Goal: Task Accomplishment & Management: Manage account settings

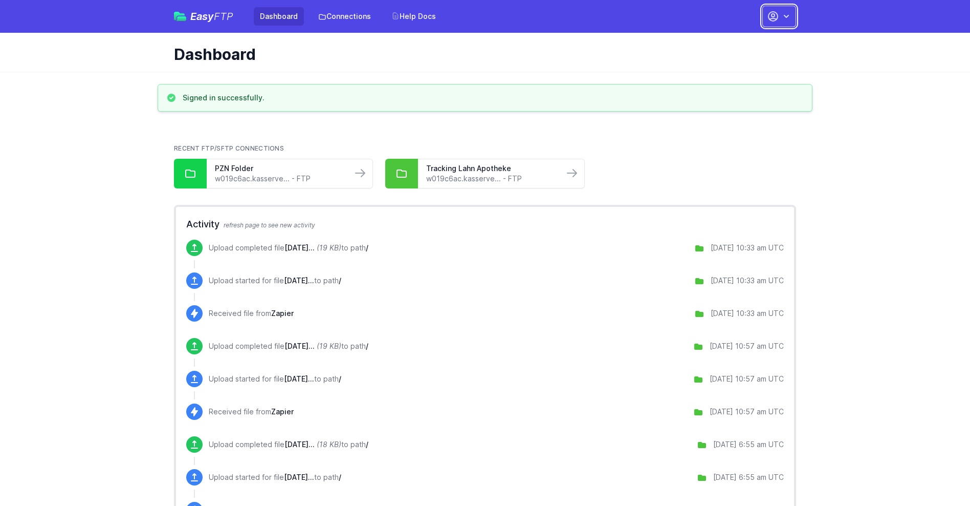
click at [779, 16] on button "button" at bounding box center [780, 16] width 34 height 21
click at [747, 42] on link "Account Settings" at bounding box center [747, 42] width 98 height 18
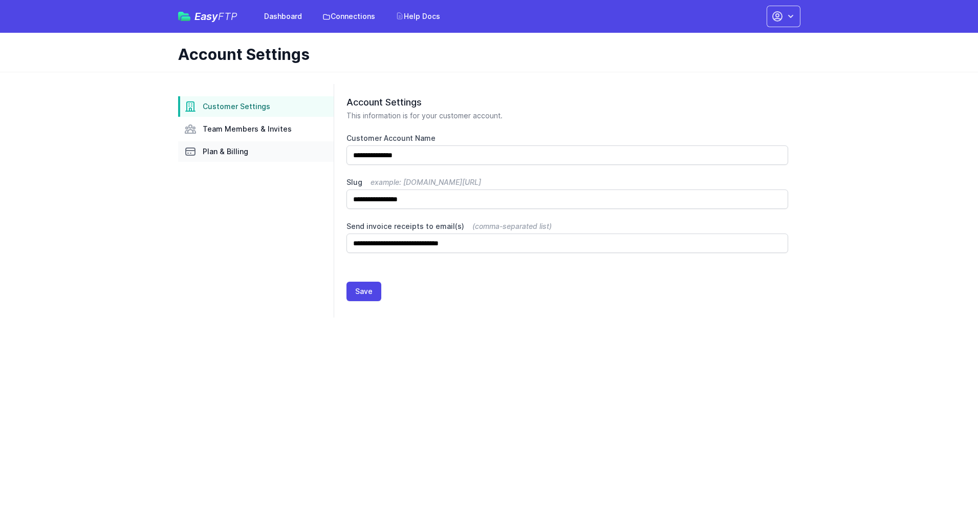
click at [256, 151] on link "Plan & Billing" at bounding box center [256, 151] width 156 height 20
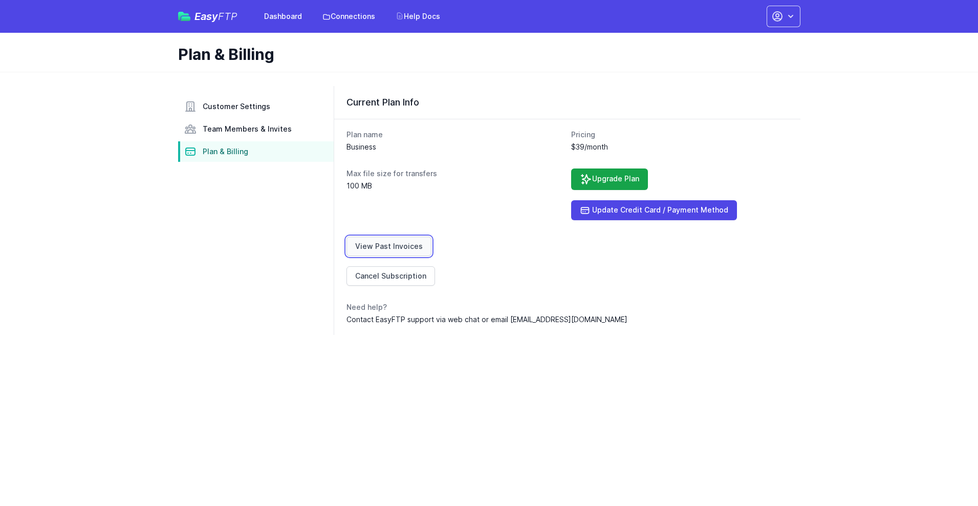
click at [387, 246] on link "View Past Invoices" at bounding box center [388, 245] width 85 height 19
